Goal: Check status: Check status

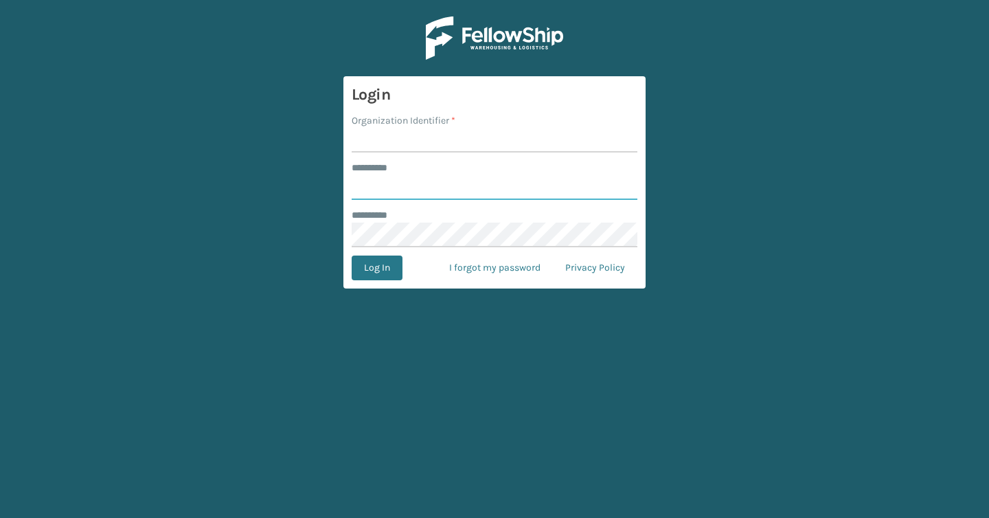
type input "*******"
click at [421, 133] on input "Organization Identifier *" at bounding box center [495, 140] width 286 height 25
type input "Brightech"
click at [384, 265] on button "Log In" at bounding box center [377, 267] width 51 height 25
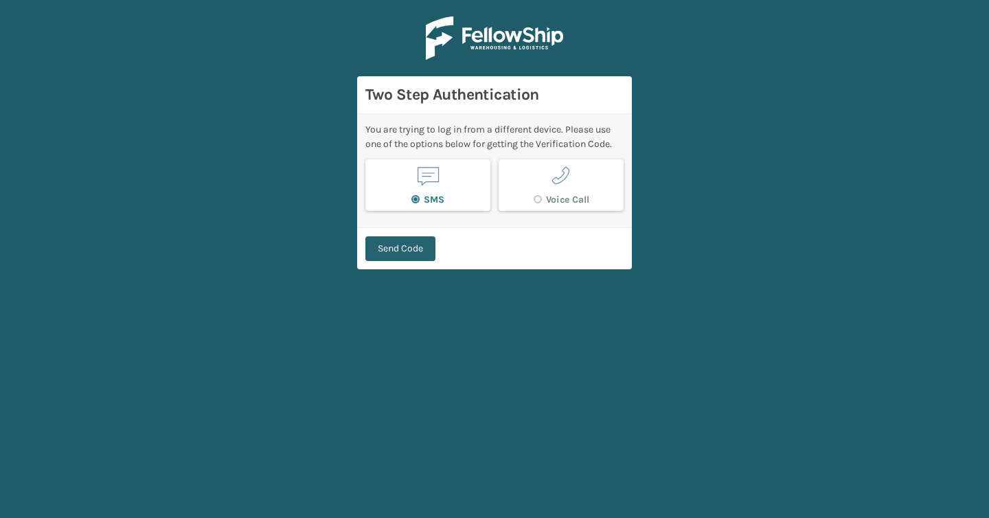
click at [388, 251] on button "Send Code" at bounding box center [400, 248] width 70 height 25
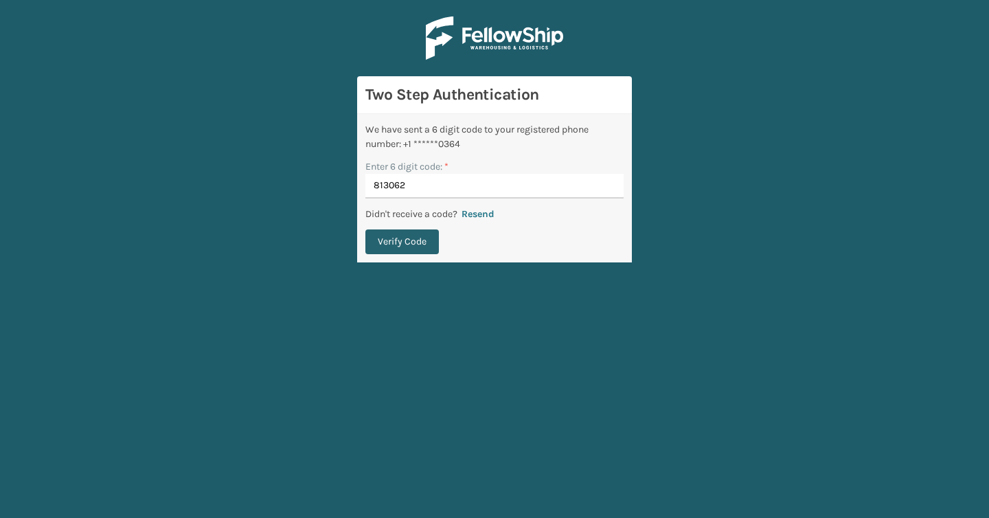
type input "813062"
click at [365, 229] on button "Verify Code" at bounding box center [401, 241] width 73 height 25
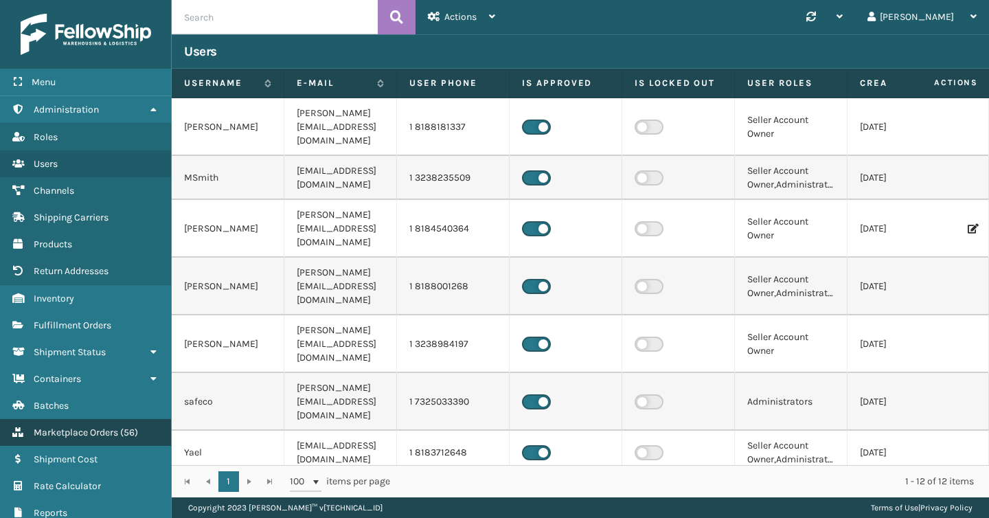
click at [102, 429] on span "Marketplace Orders" at bounding box center [76, 433] width 84 height 12
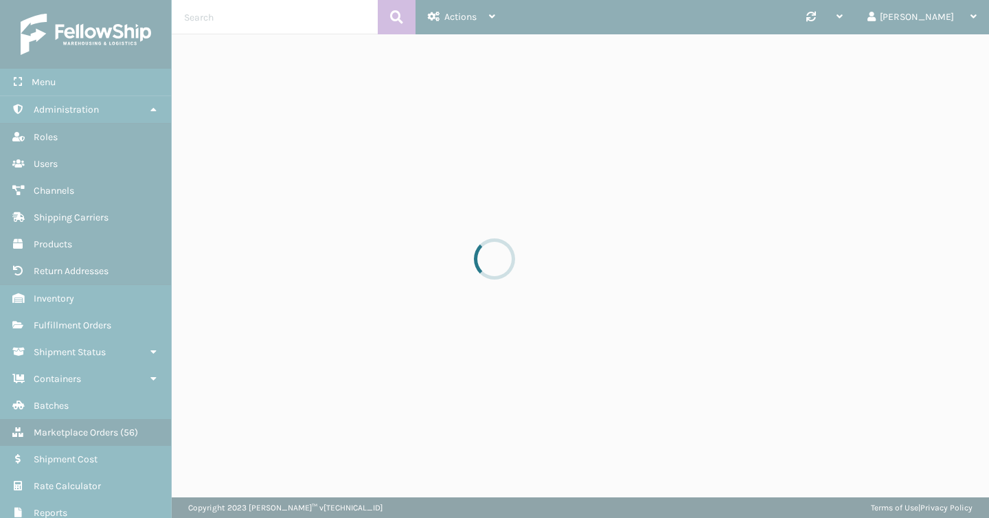
click at [239, 19] on div at bounding box center [494, 259] width 989 height 518
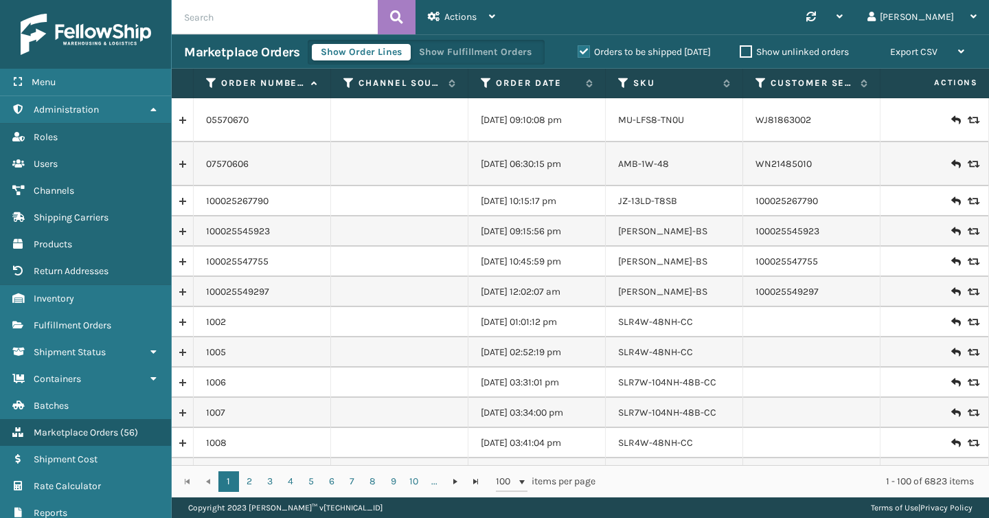
click at [215, 16] on input "text" at bounding box center [275, 17] width 206 height 34
paste input "BRIGHT74063T"
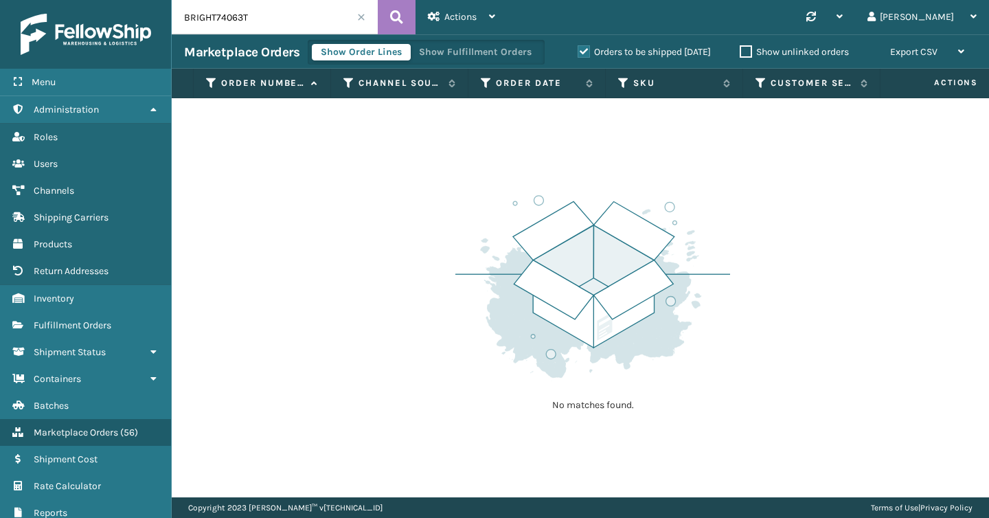
drag, startPoint x: 220, startPoint y: 21, endPoint x: 92, endPoint y: 23, distance: 128.5
click at [92, 0] on div "Menu Administration Roles Users Channels Shipping Carriers Products Return Addr…" at bounding box center [494, 0] width 989 height 0
type input "B"
click at [220, 14] on input "BRIGHT74063" at bounding box center [275, 17] width 206 height 34
type input "4063"
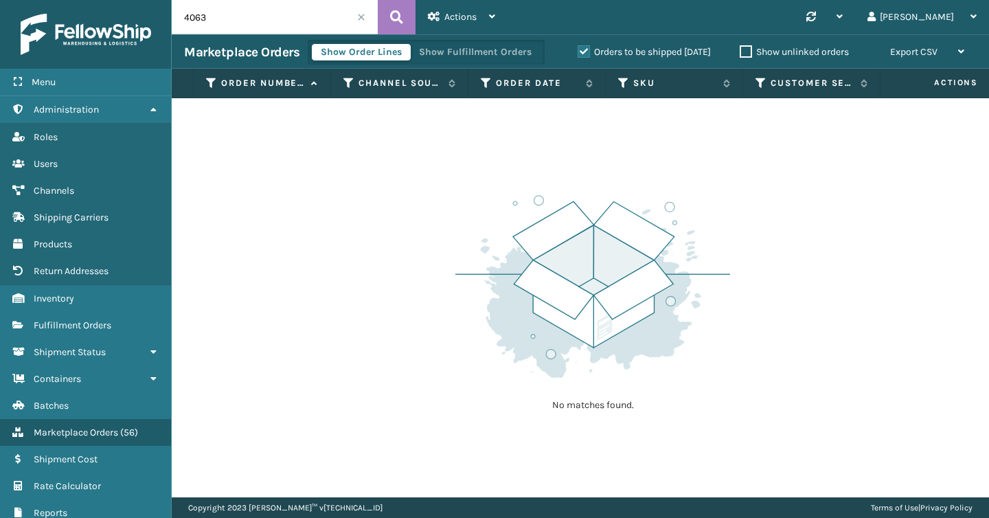
click at [578, 52] on label "Orders to be shipped [DATE]" at bounding box center [644, 52] width 133 height 12
click at [578, 52] on input "Orders to be shipped [DATE]" at bounding box center [578, 48] width 1 height 9
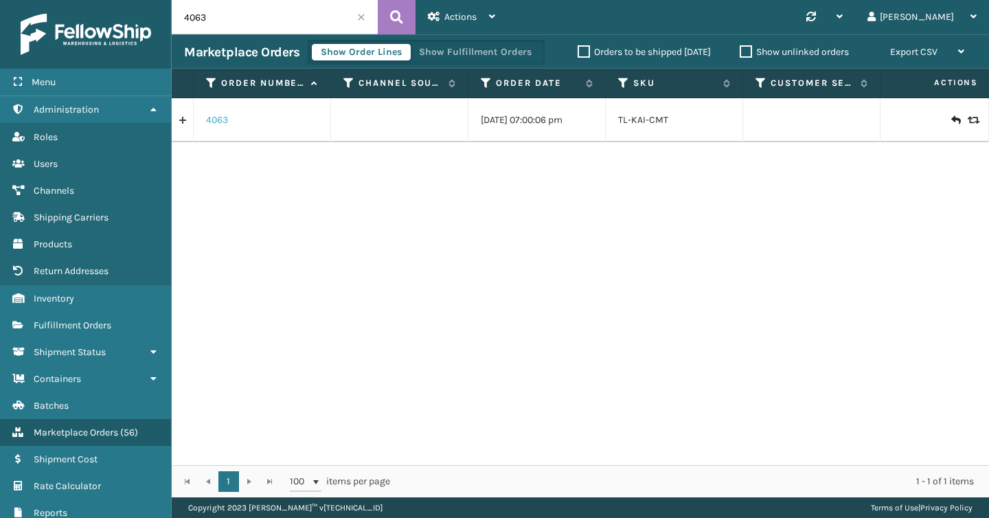
click at [217, 121] on link "4063" at bounding box center [217, 120] width 22 height 14
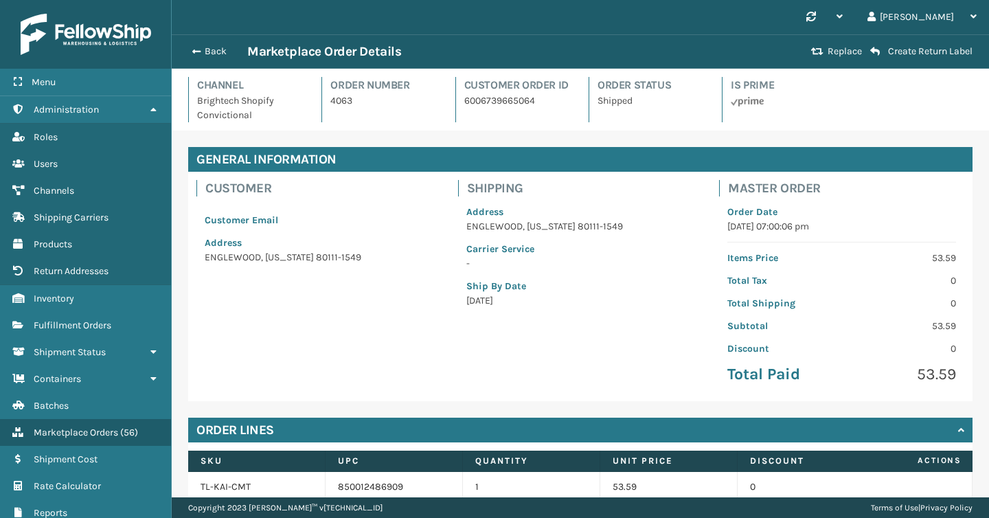
scroll to position [1, 0]
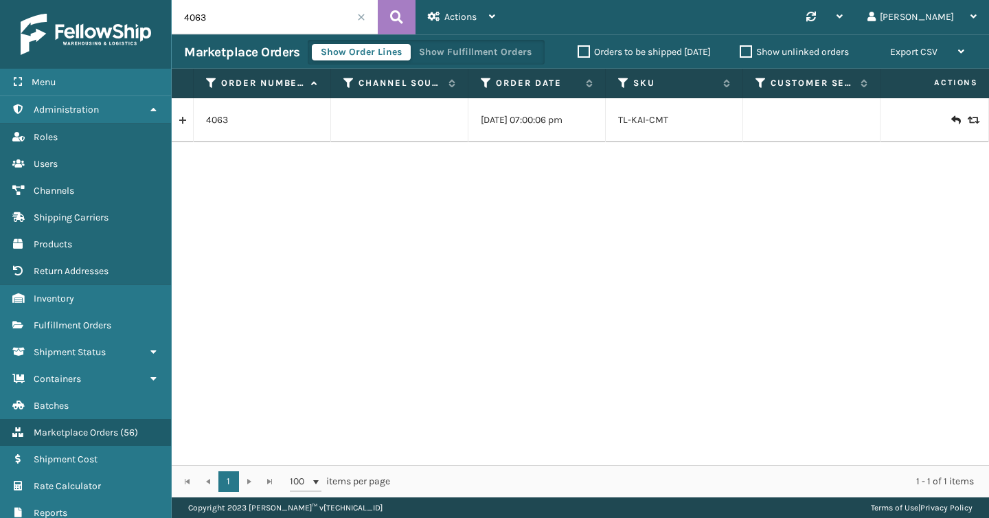
click at [286, 3] on input "4063" at bounding box center [275, 17] width 206 height 34
paste input "BRIGHT74063T"
type input "BRIGHT74063T"
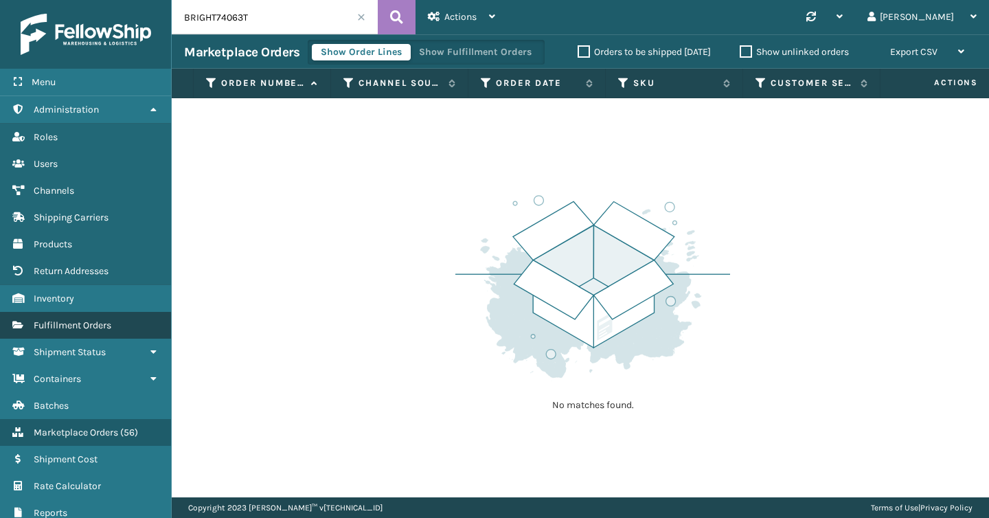
click at [73, 328] on link "Fulfillment Orders" at bounding box center [85, 325] width 171 height 27
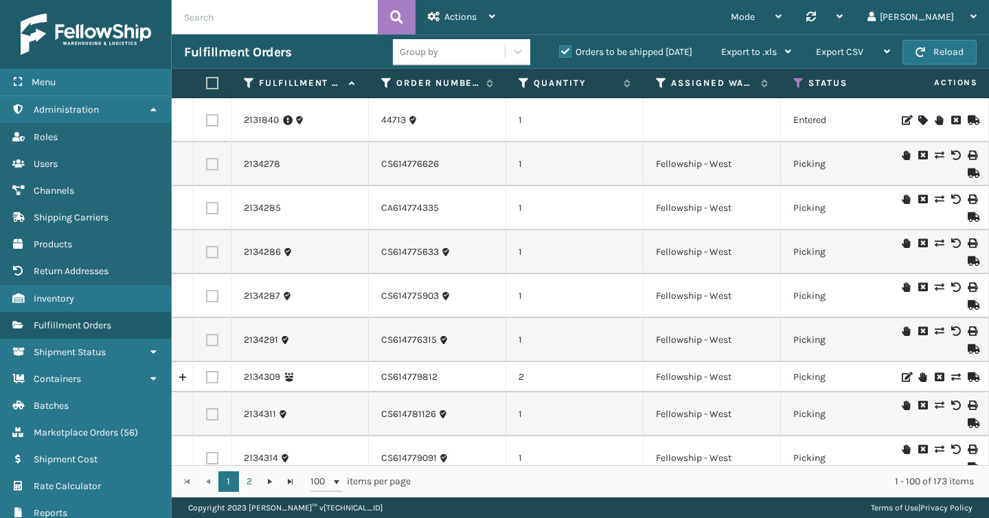
click at [291, 22] on input "text" at bounding box center [275, 17] width 206 height 34
paste input "BRIGHT74063T"
type input "BRIGHT74063T"
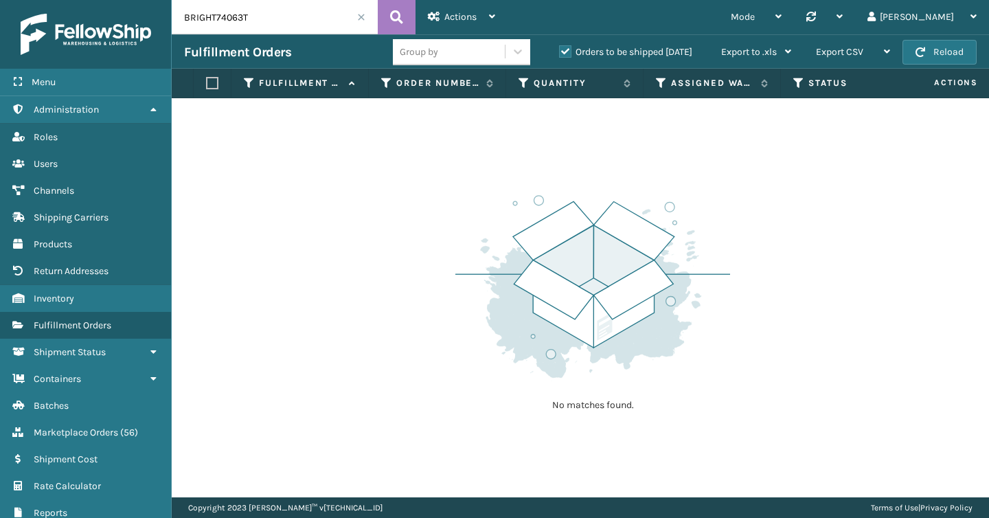
click at [221, 11] on input "BRIGHT74063T" at bounding box center [275, 17] width 206 height 34
